Goal: Navigation & Orientation: Go to known website

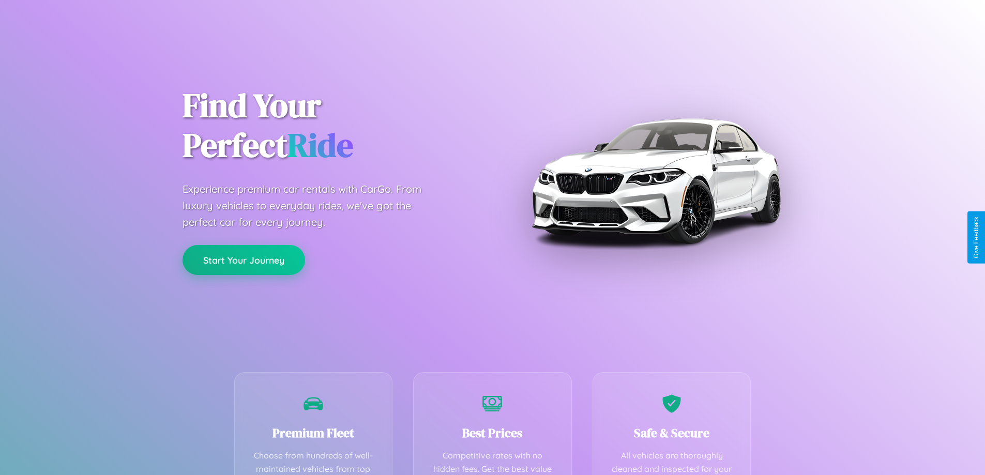
click at [243, 260] on button "Start Your Journey" at bounding box center [243, 260] width 122 height 30
click at [243, 259] on button "Start Your Journey" at bounding box center [243, 260] width 122 height 30
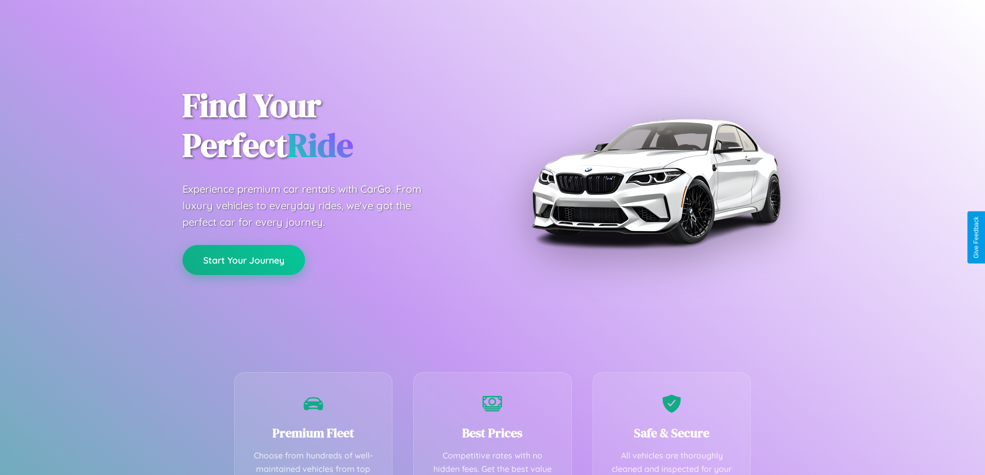
click at [243, 259] on button "Start Your Journey" at bounding box center [243, 260] width 122 height 30
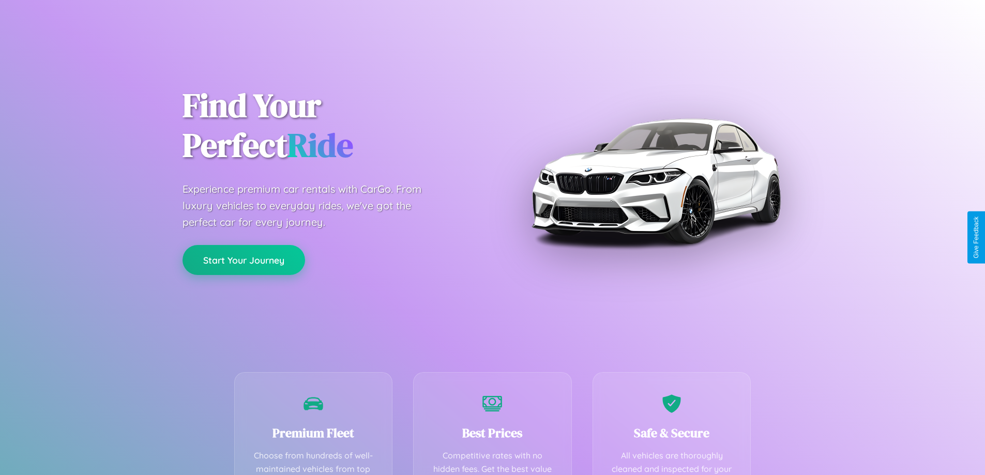
click at [243, 259] on button "Start Your Journey" at bounding box center [243, 260] width 122 height 30
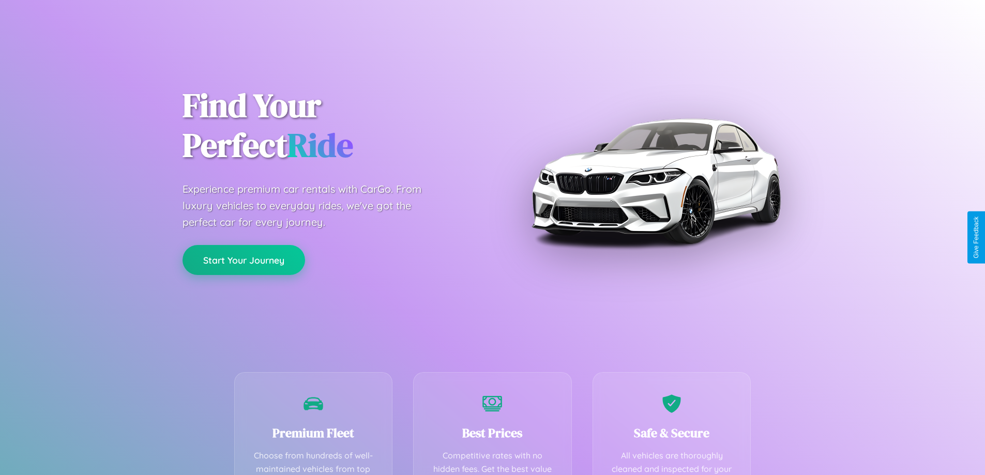
click at [243, 259] on button "Start Your Journey" at bounding box center [243, 260] width 122 height 30
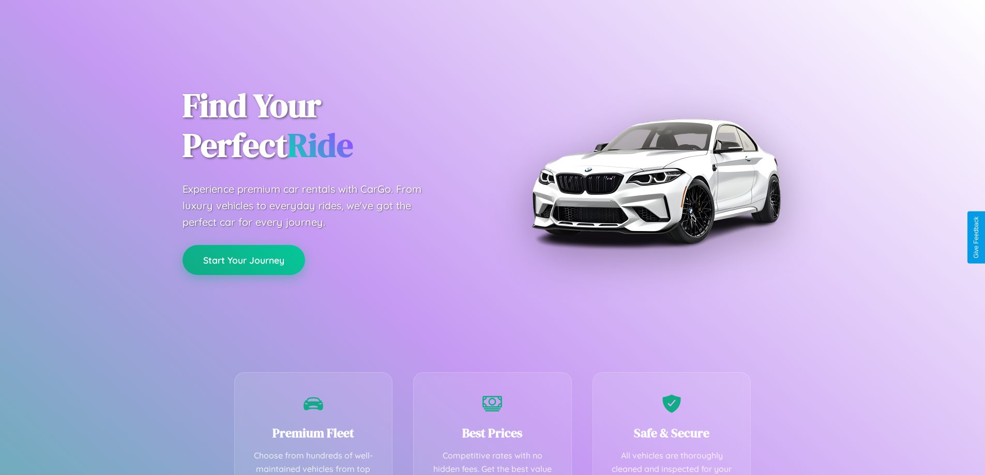
click at [243, 259] on button "Start Your Journey" at bounding box center [243, 260] width 122 height 30
